Goal: Navigation & Orientation: Find specific page/section

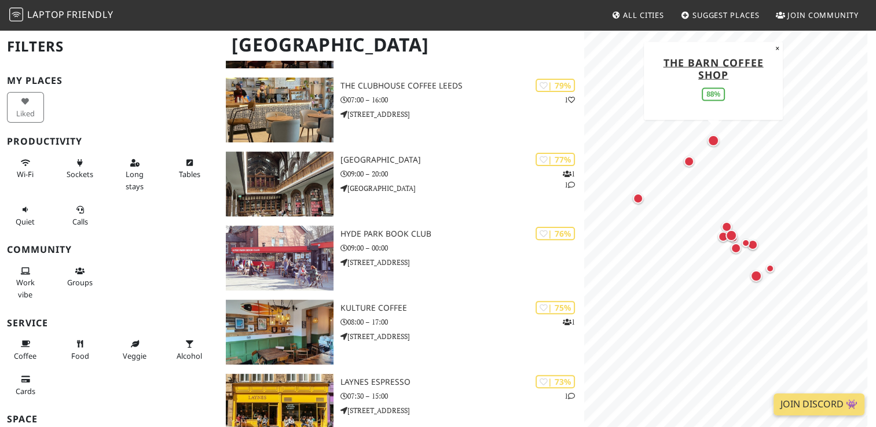
scroll to position [320, 0]
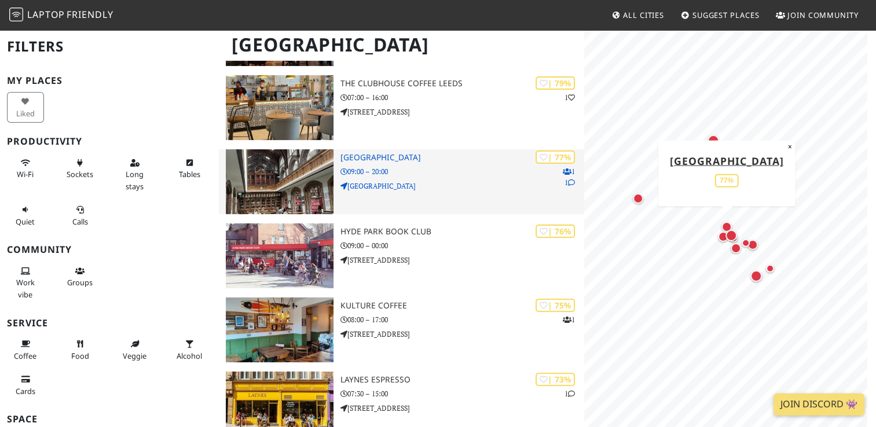
click at [380, 153] on h3 "[GEOGRAPHIC_DATA]" at bounding box center [462, 158] width 243 height 10
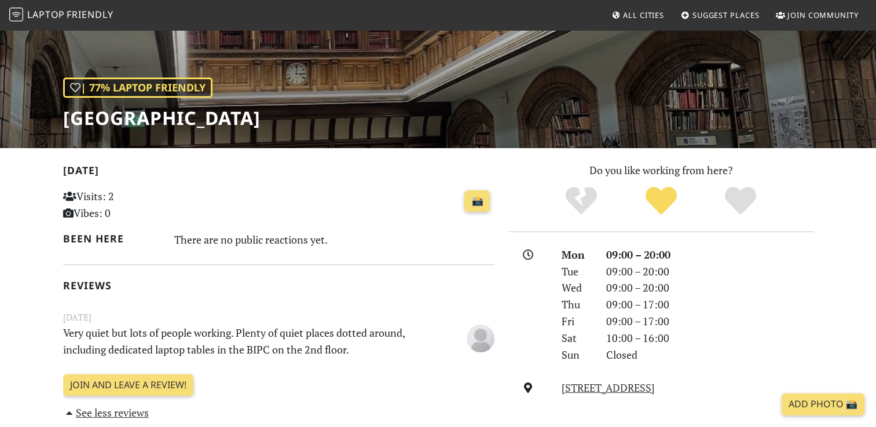
scroll to position [123, 0]
